Goal: Information Seeking & Learning: Learn about a topic

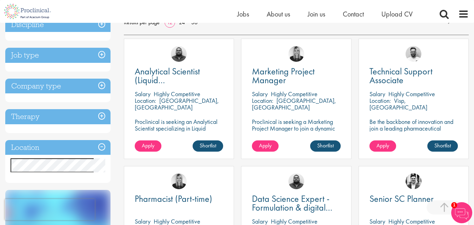
scroll to position [134, 0]
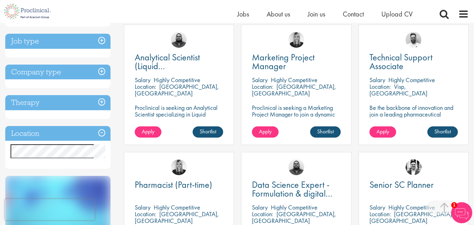
click at [101, 132] on h3 "Location" at bounding box center [57, 133] width 105 height 15
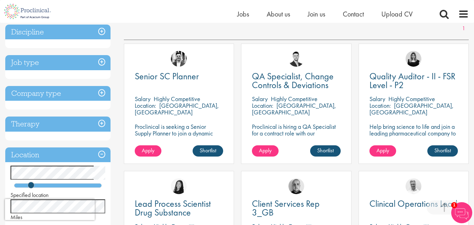
scroll to position [111, 0]
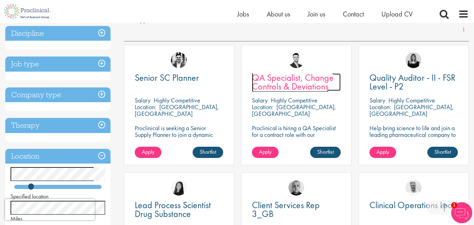
click at [275, 83] on span "QA Specialist, Change Controls & Deviations" at bounding box center [293, 82] width 82 height 21
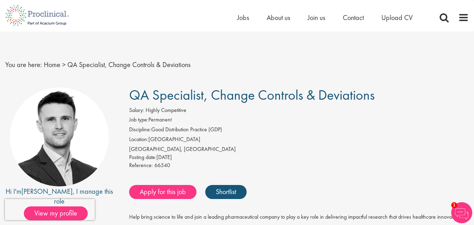
click at [462, 210] on img at bounding box center [461, 212] width 21 height 21
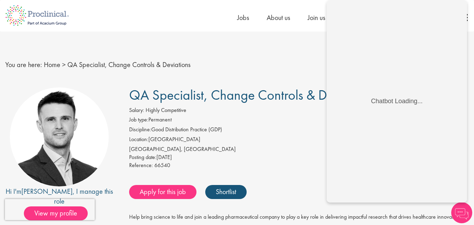
click at [281, 122] on li "Job type: Permanent" at bounding box center [298, 121] width 339 height 10
